Goal: Task Accomplishment & Management: Use online tool/utility

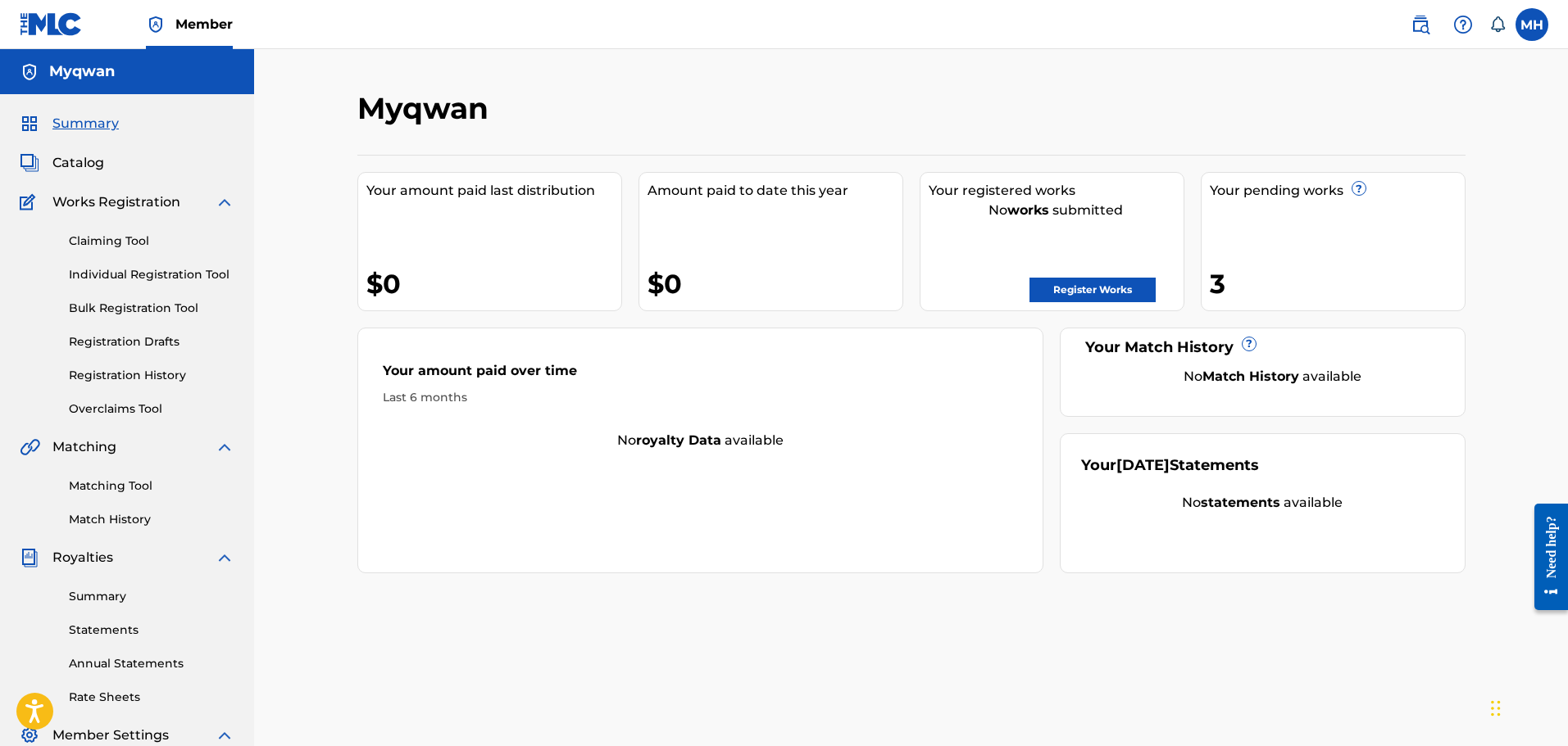
click at [116, 242] on link "Claiming Tool" at bounding box center [151, 242] width 166 height 17
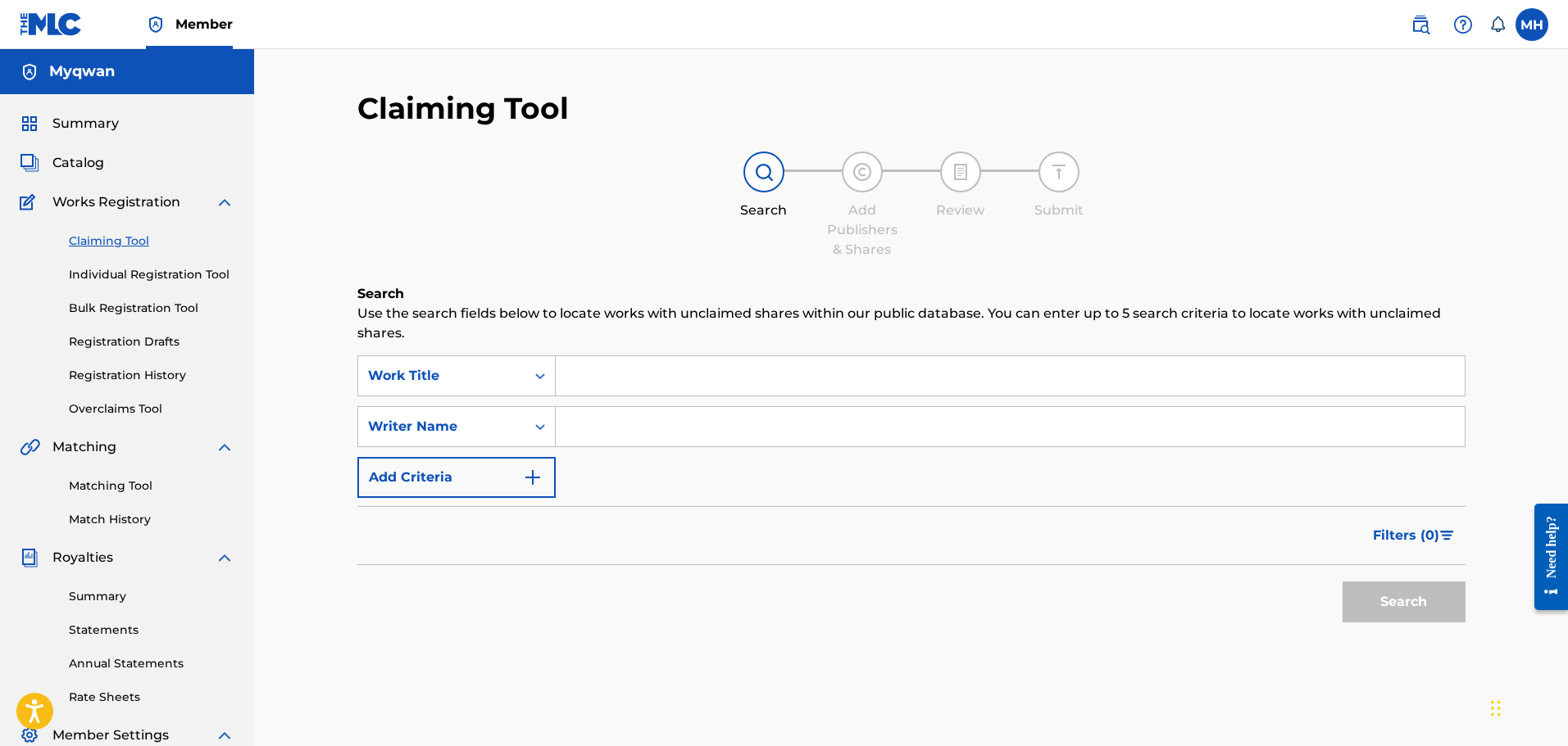
click at [608, 380] on input "Search Form" at bounding box center [1010, 376] width 909 height 39
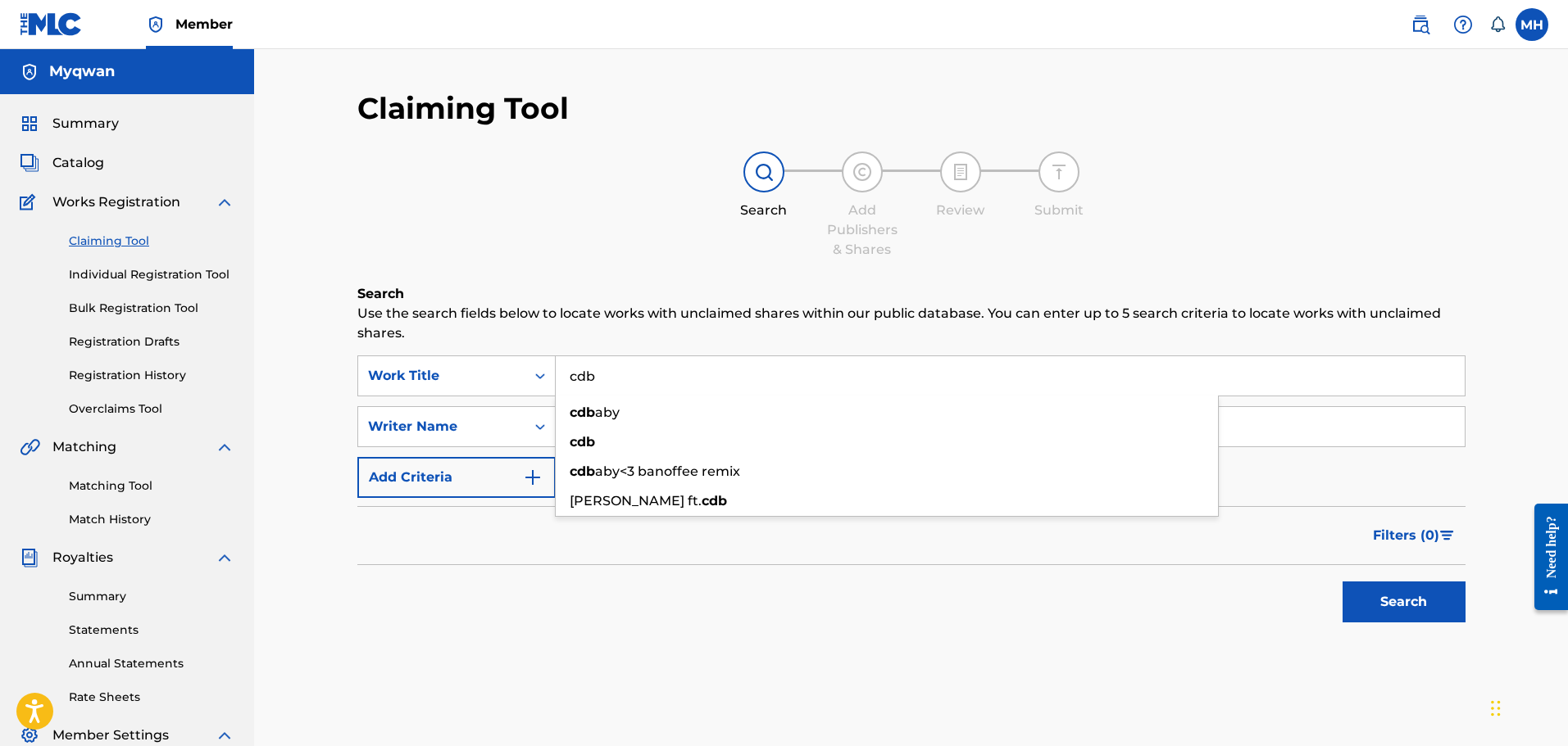
type input "cdb"
click at [1343, 582] on button "Search" at bounding box center [1404, 602] width 123 height 41
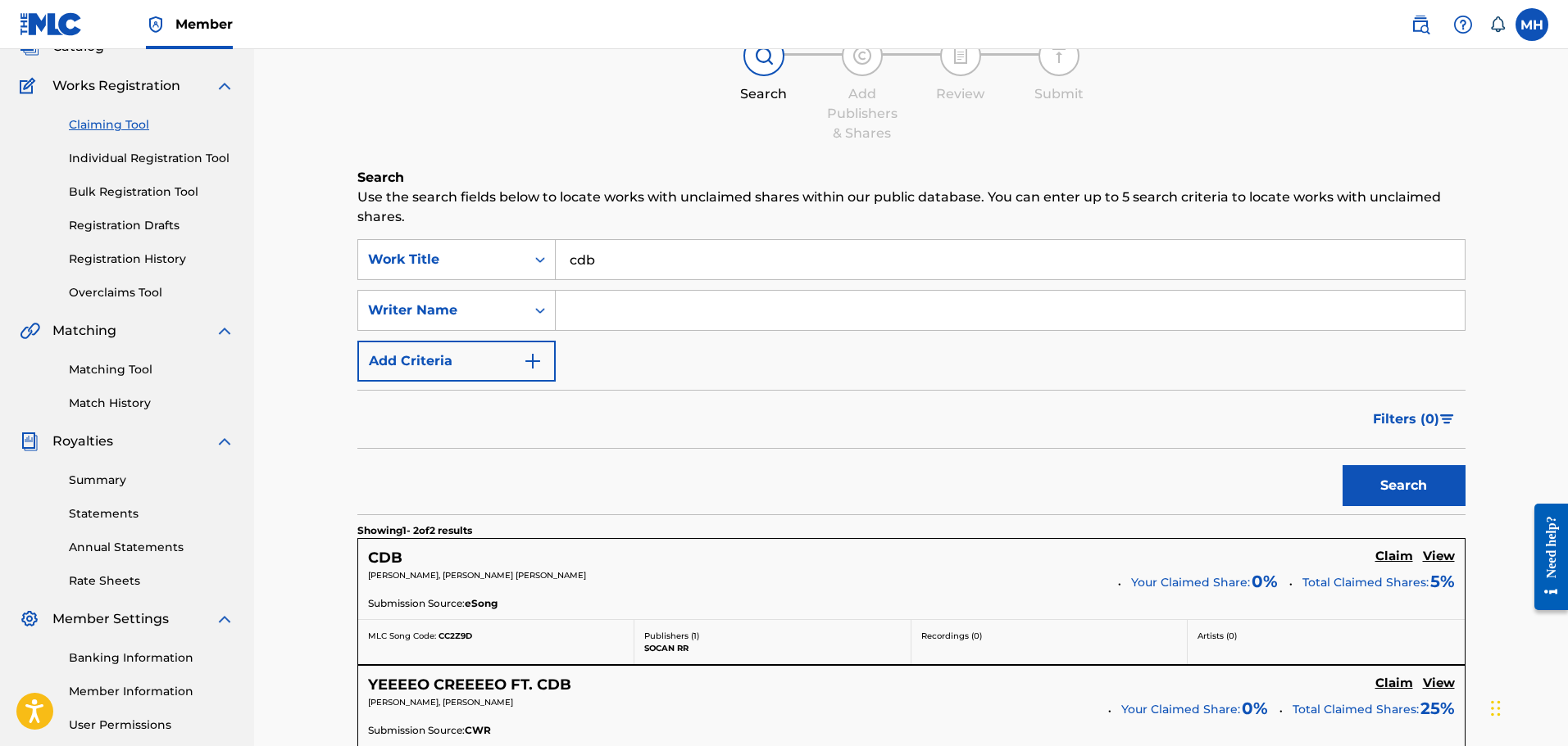
scroll to position [110, 0]
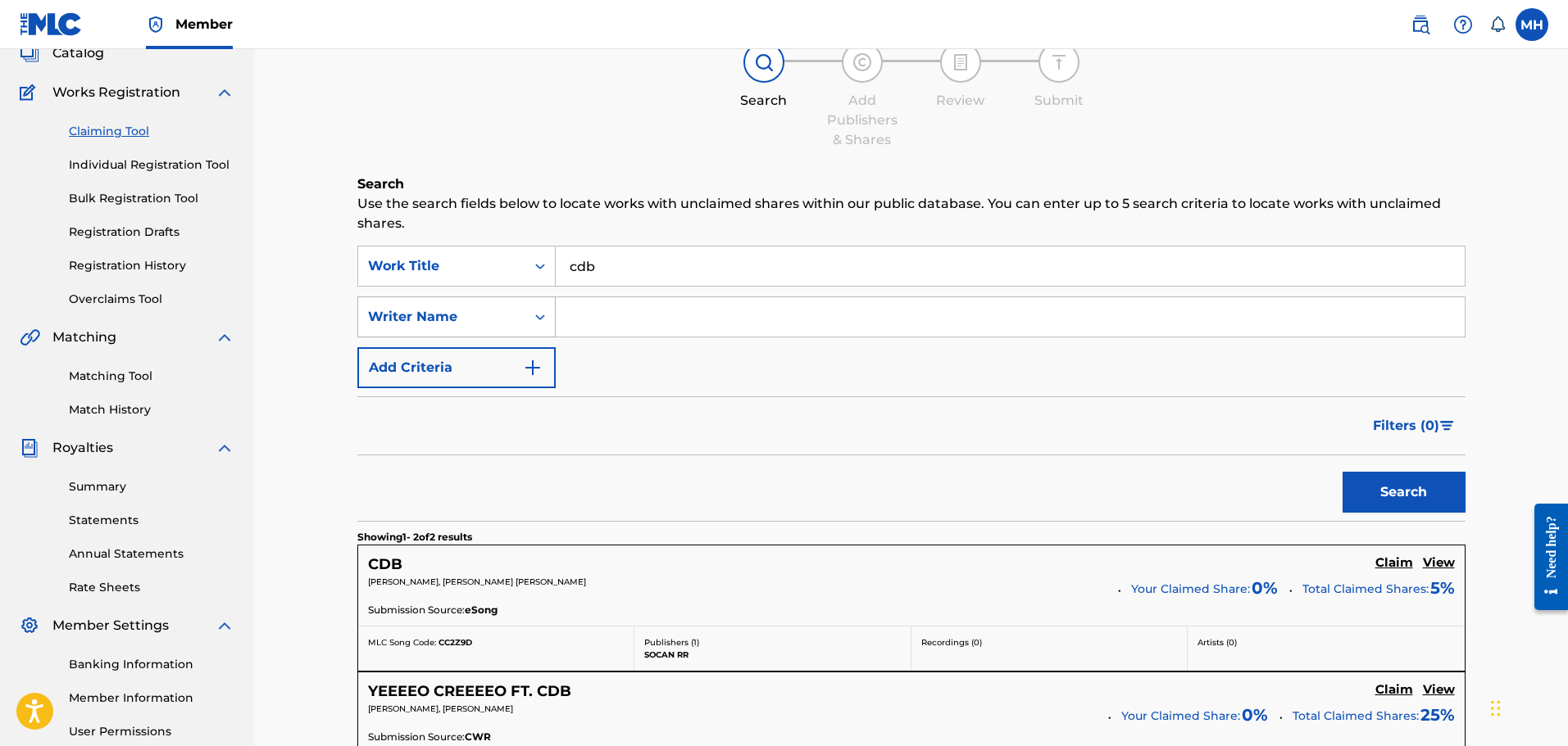
drag, startPoint x: 608, startPoint y: 276, endPoint x: 506, endPoint y: 298, distance: 104.3
click at [506, 298] on div "SearchWithCriteriaea6df508-4002-40f6-9df3-2cbc50085e97 Work Title cdb SearchWit…" at bounding box center [911, 317] width 1108 height 143
click at [587, 317] on input "Search Form" at bounding box center [1010, 317] width 909 height 39
type input "myqwan"
click at [1343, 472] on button "Search" at bounding box center [1404, 493] width 123 height 41
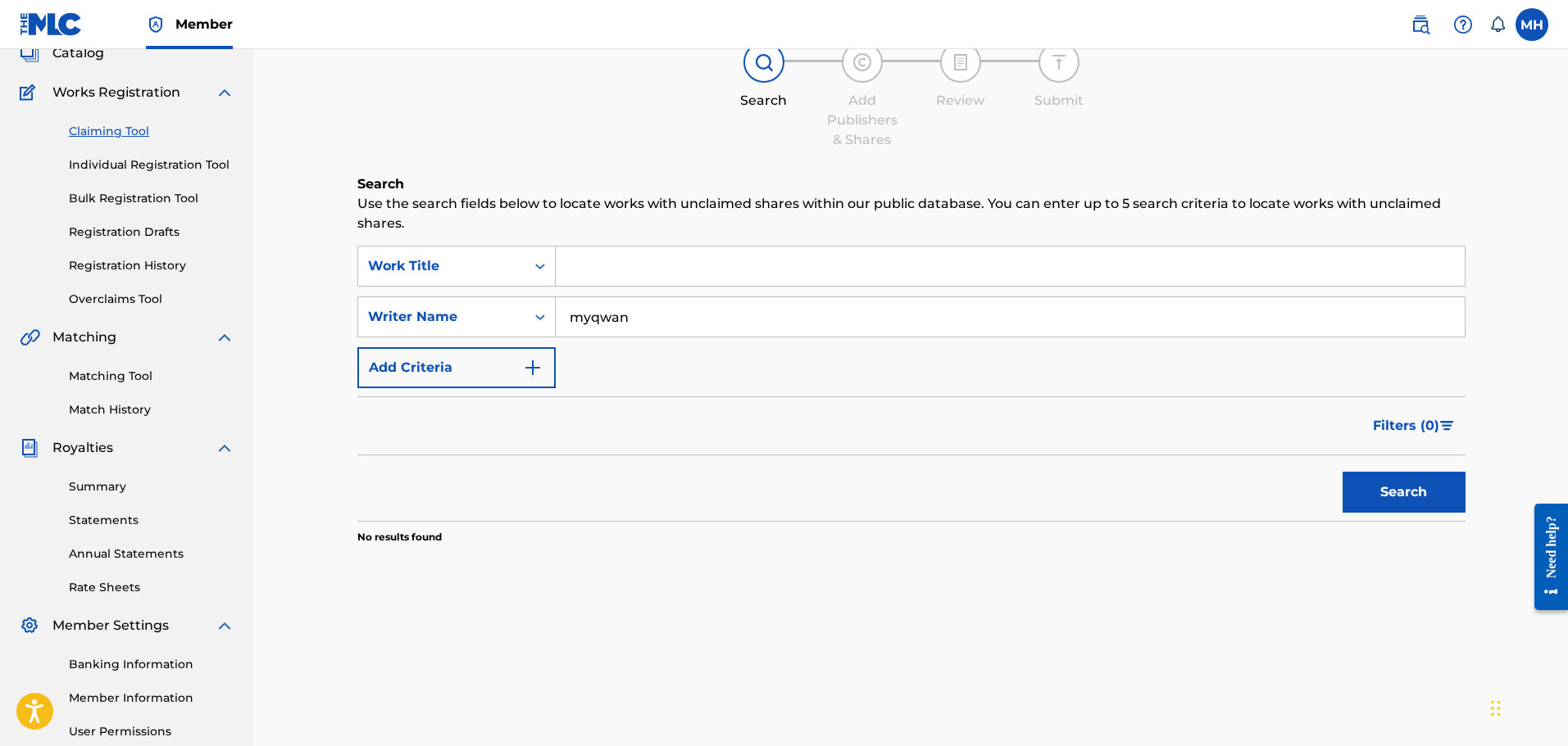
click at [1343, 472] on button "Search" at bounding box center [1404, 493] width 123 height 41
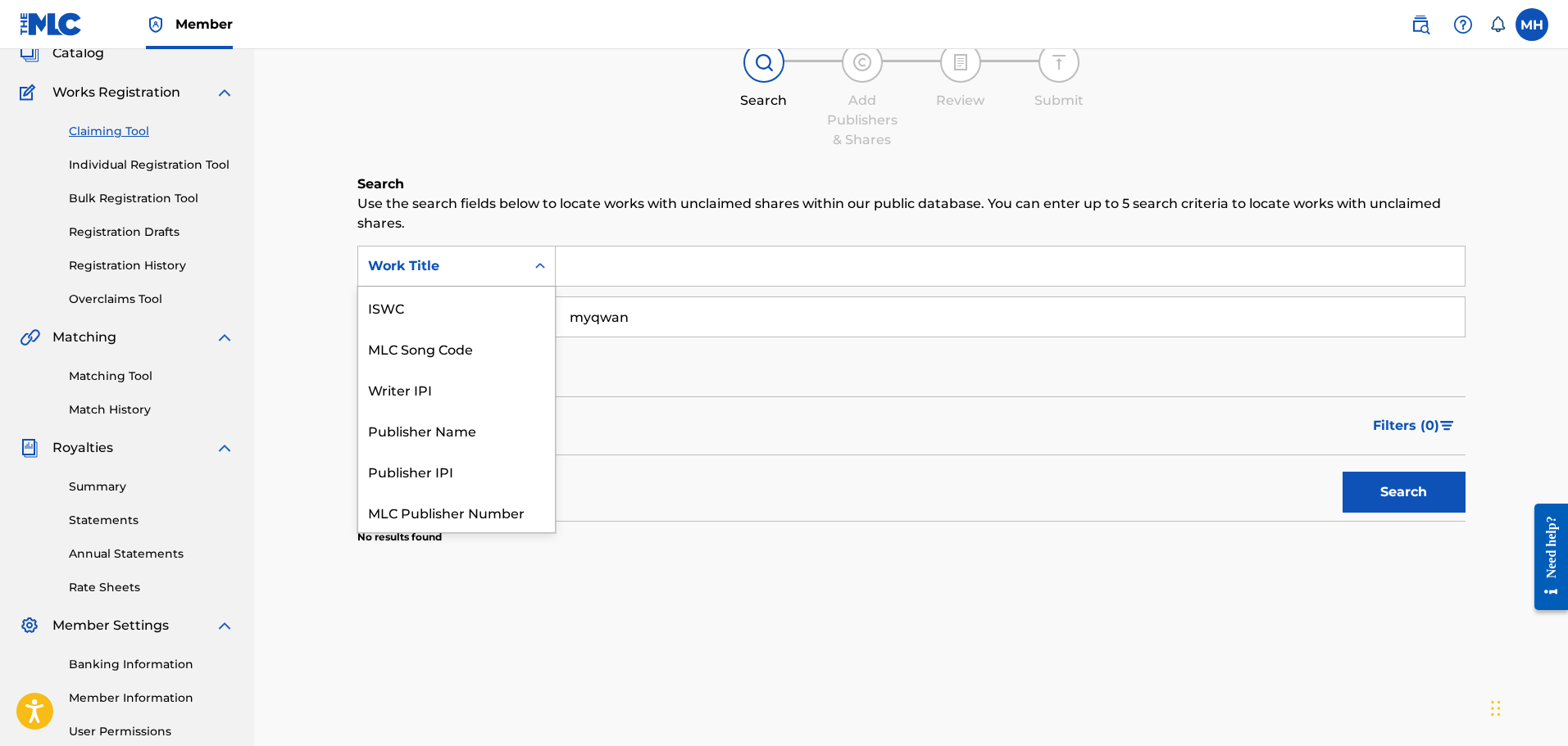
click at [481, 286] on div "Work Title" at bounding box center [456, 266] width 198 height 41
click at [476, 399] on div "Publisher Name" at bounding box center [456, 389] width 197 height 41
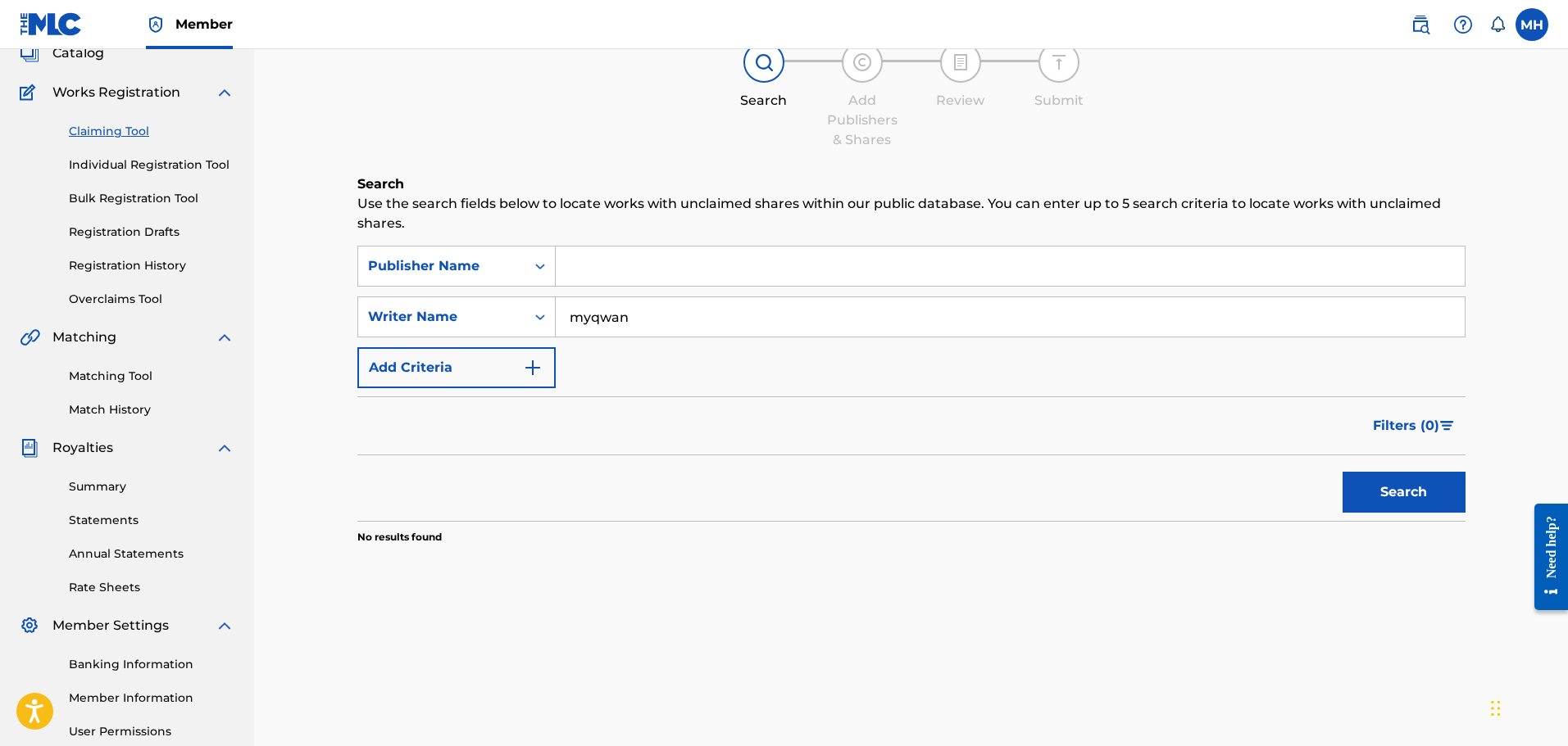
drag, startPoint x: 681, startPoint y: 319, endPoint x: 495, endPoint y: 288, distance: 188.6
click at [495, 288] on div "SearchWithCriteria69d82be2-55e3-4483-9944-ec1f9ae1065a Publisher Name SearchWit…" at bounding box center [911, 317] width 1108 height 143
click at [596, 269] on input "Search Form" at bounding box center [1010, 266] width 909 height 39
click at [1343, 472] on button "Search" at bounding box center [1404, 493] width 123 height 41
type input "myqwan"
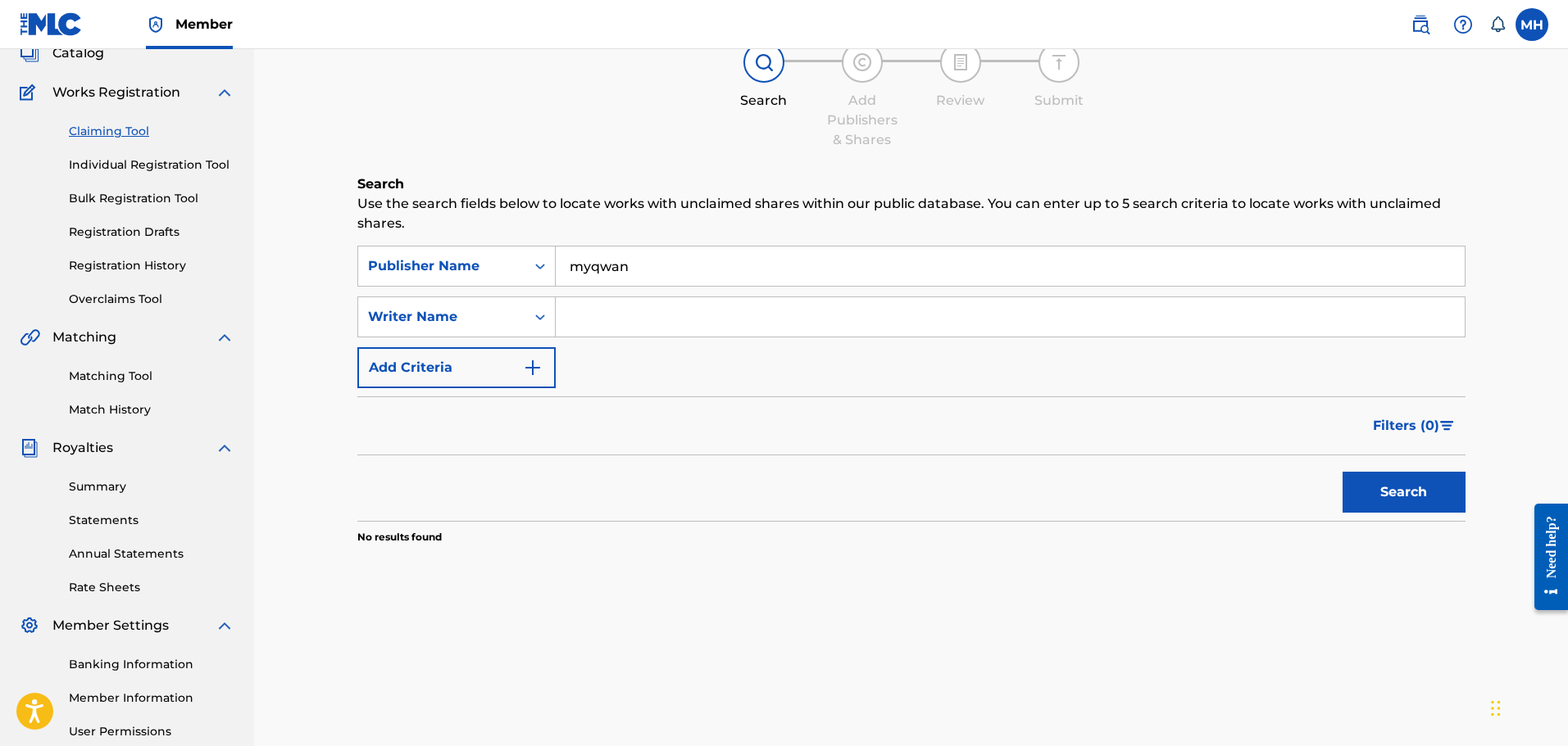
click at [1343, 472] on button "Search" at bounding box center [1404, 493] width 123 height 41
